Goal: Task Accomplishment & Management: Manage account settings

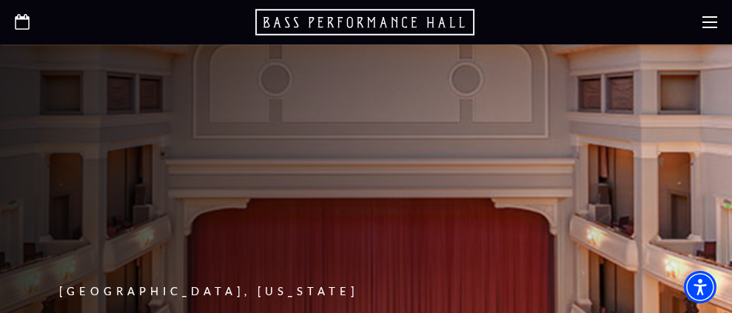
click at [554, 19] on div at bounding box center [366, 22] width 732 height 44
click at [554, 22] on use at bounding box center [709, 22] width 15 height 12
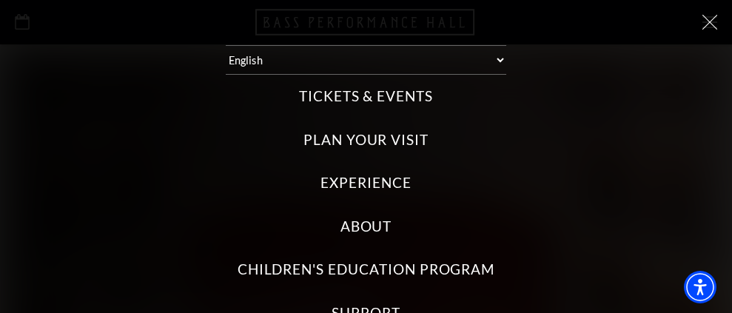
click at [554, 149] on div "Tickets & Events Now On Sale Broadway At The Bass presented by PNC Bank Irwin S…" at bounding box center [366, 252] width 702 height 355
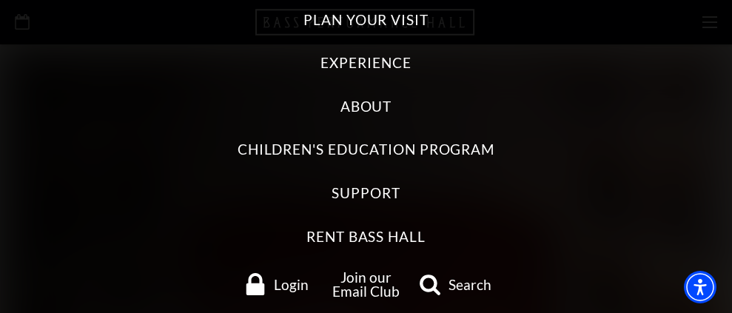
scroll to position [119, 0]
click at [304, 276] on link "Login" at bounding box center [277, 285] width 88 height 22
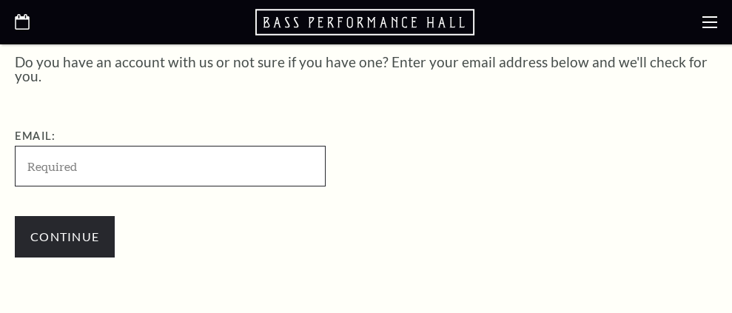
scroll to position [400, 0]
type input "[EMAIL_ADDRESS][DOMAIN_NAME]"
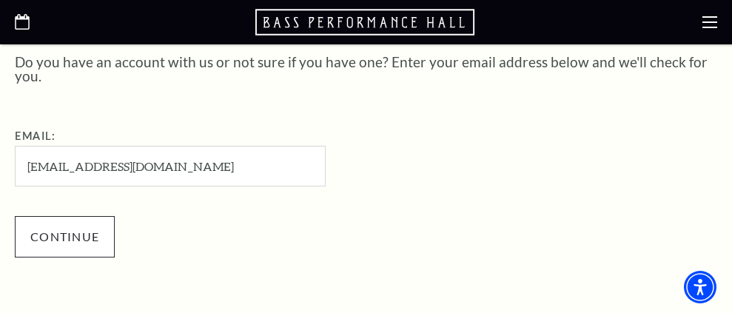
click at [115, 235] on input "Continue" at bounding box center [65, 236] width 100 height 41
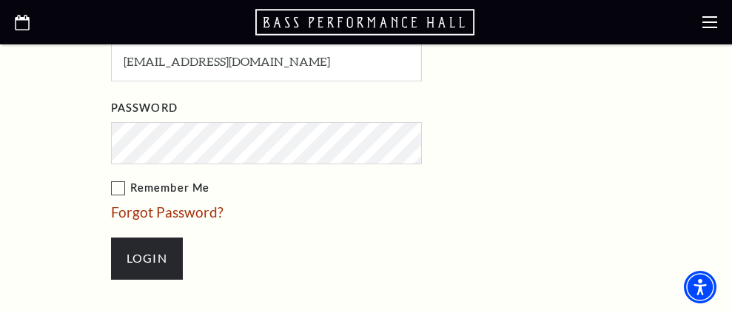
click at [280, 215] on ul "Email: analsport2@gmail.com Password Remember Me Forgot Password? Login" at bounding box center [351, 155] width 481 height 280
click at [124, 196] on label "Remember Me" at bounding box center [340, 188] width 459 height 19
click at [0, 0] on input "Remember Me" at bounding box center [0, 0] width 0 height 0
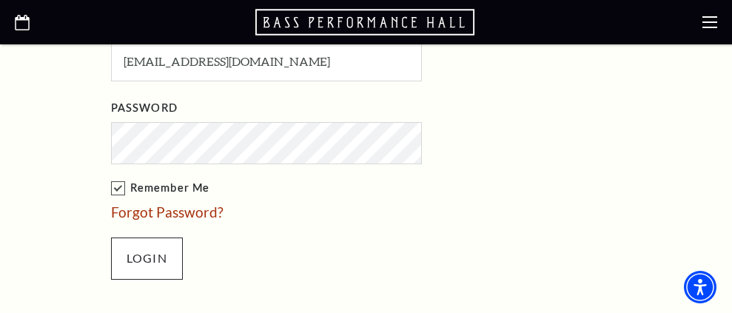
click at [135, 265] on input "Login" at bounding box center [147, 258] width 72 height 41
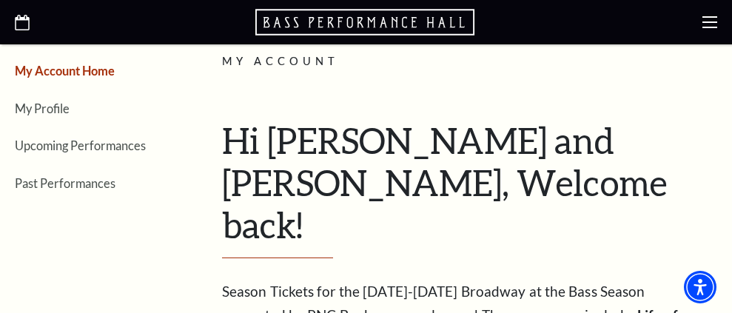
scroll to position [220, 0]
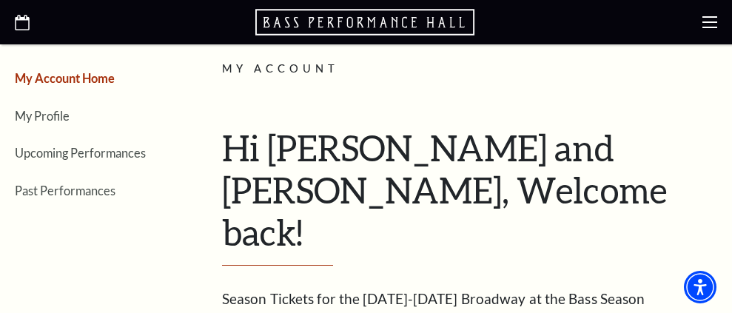
click at [66, 85] on link "My Account Home" at bounding box center [65, 78] width 100 height 14
click at [107, 160] on link "Upcoming Performances" at bounding box center [80, 153] width 131 height 14
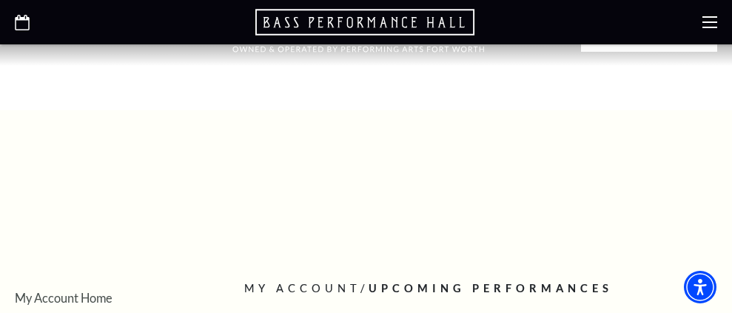
scroll to position [0, 0]
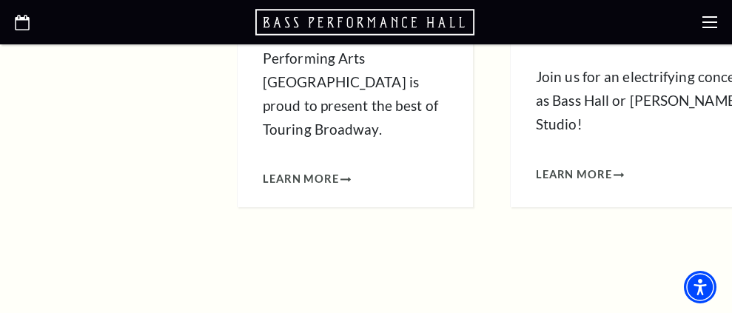
scroll to position [1774, 0]
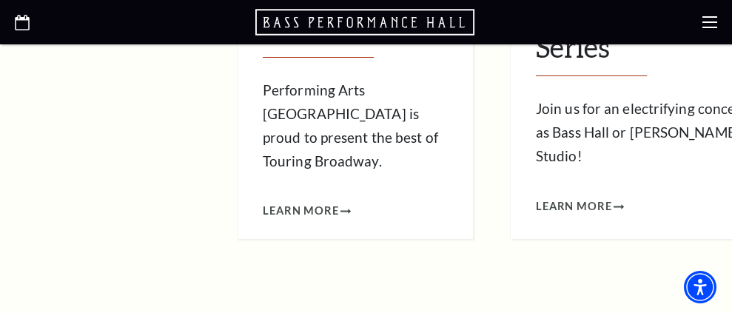
click at [526, 174] on div "Performing Arts Fort Worth Presents [PERSON_NAME] Steel Popular Entertainment S…" at bounding box center [648, 31] width 244 height 372
click at [536, 198] on span "Learn More" at bounding box center [574, 207] width 76 height 19
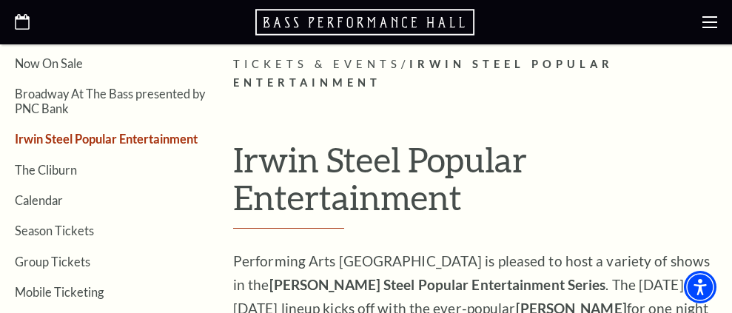
scroll to position [300, 0]
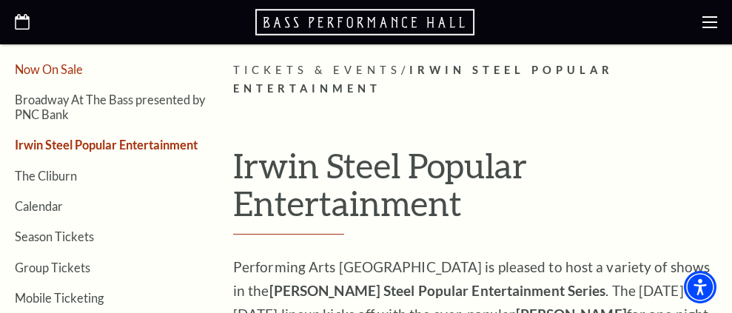
click at [83, 70] on link "Now On Sale" at bounding box center [49, 69] width 68 height 14
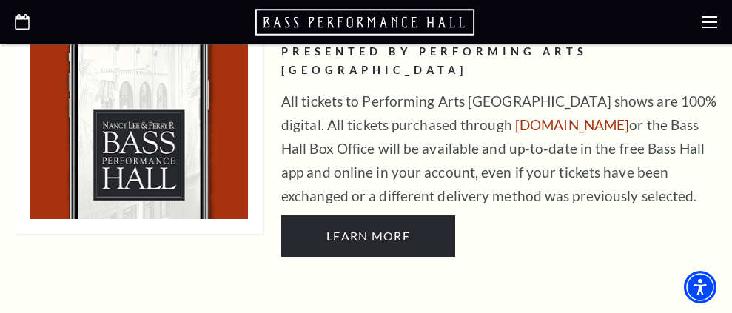
scroll to position [1059, 0]
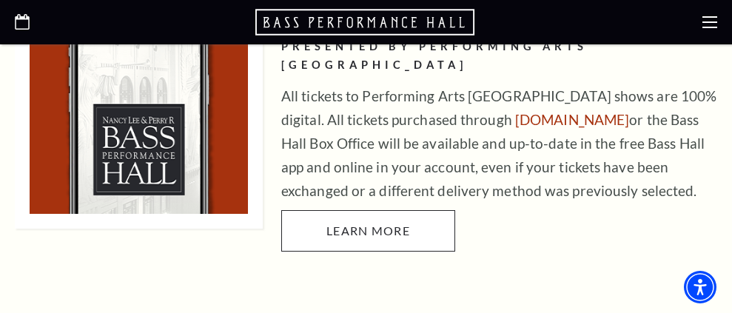
click at [313, 226] on link "Learn More" at bounding box center [368, 230] width 174 height 41
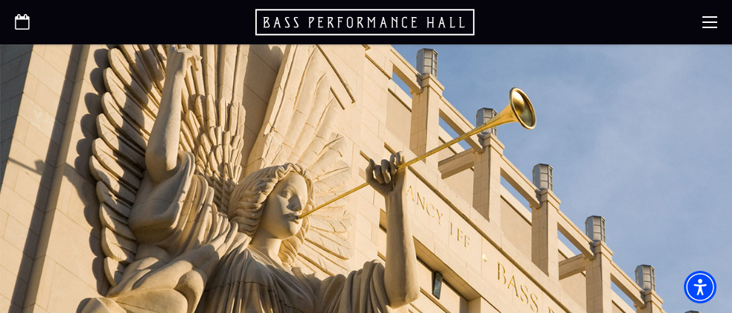
click at [702, 26] on icon at bounding box center [709, 22] width 15 height 15
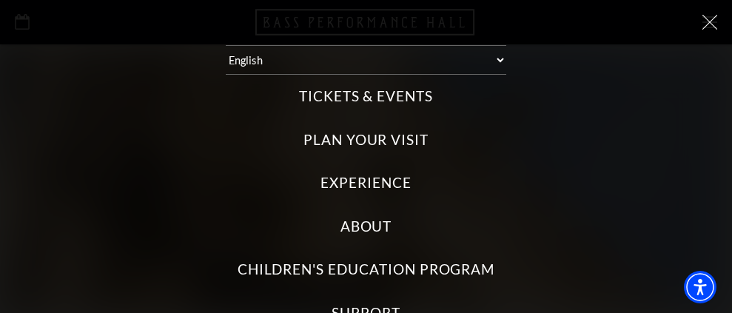
click at [425, 91] on label "Tickets & Events" at bounding box center [366, 97] width 134 height 20
click at [0, 0] on Events "Tickets & Events" at bounding box center [0, 0] width 0 height 0
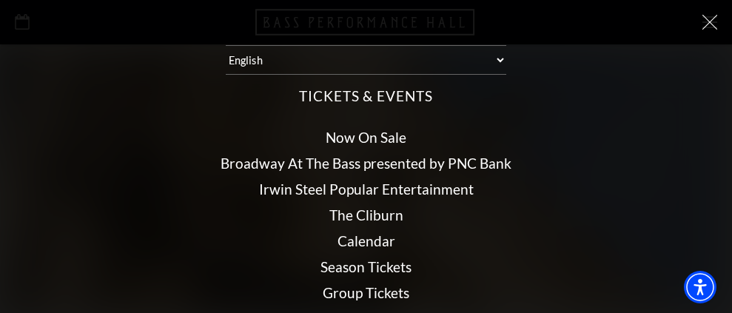
click at [395, 181] on link "Irwin Steel Popular Entertainment" at bounding box center [366, 189] width 215 height 17
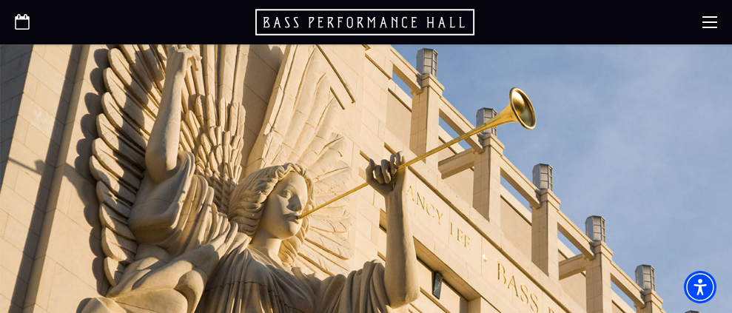
click at [705, 14] on div at bounding box center [366, 22] width 732 height 44
click at [705, 23] on use at bounding box center [709, 22] width 15 height 12
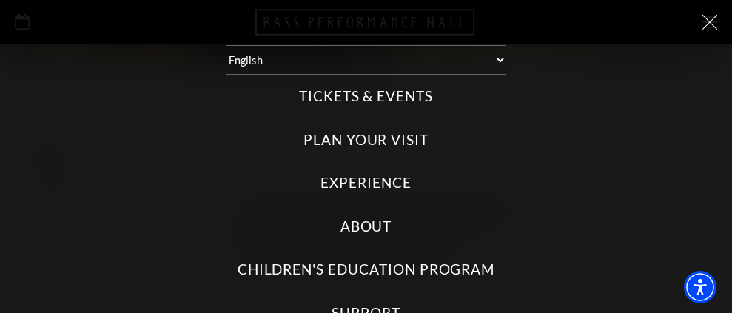
scroll to position [261, 0]
click at [527, 152] on div "Tickets & Events Now On Sale Broadway At The Bass presented by PNC Bank [PERSON…" at bounding box center [366, 275] width 702 height 401
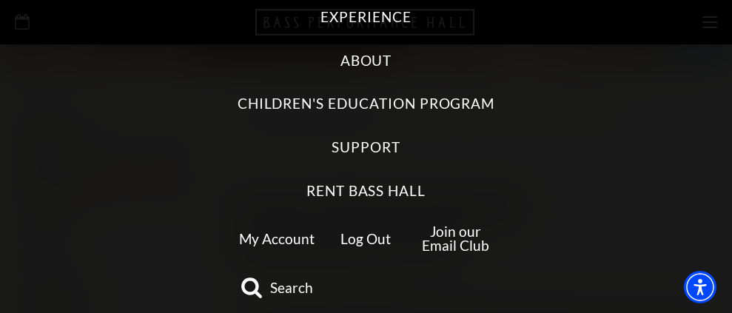
scroll to position [165, 0]
click at [370, 231] on link "Log Out" at bounding box center [366, 239] width 50 height 17
